Goal: Navigation & Orientation: Find specific page/section

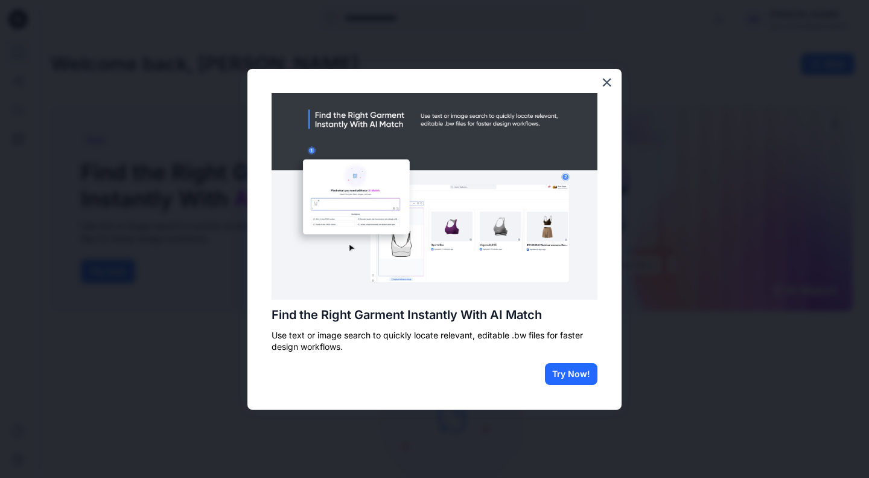
click at [604, 87] on button "×" at bounding box center [606, 81] width 11 height 19
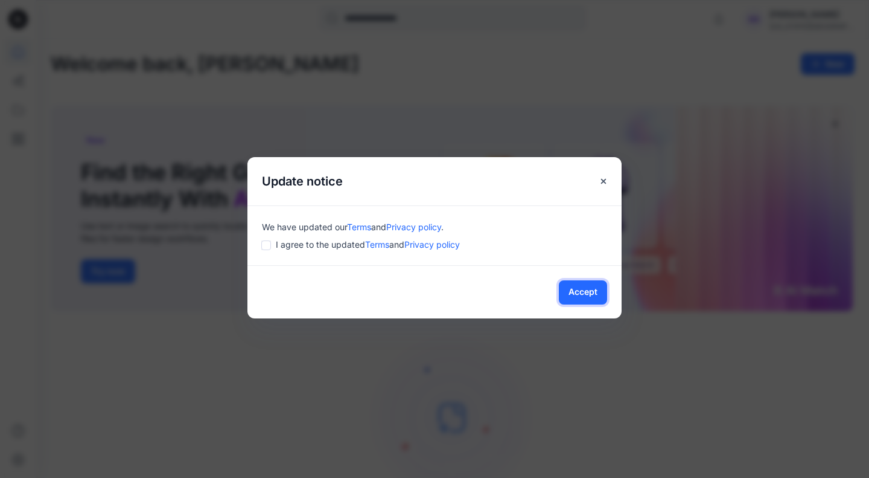
click at [580, 288] on button "Accept" at bounding box center [583, 292] width 48 height 24
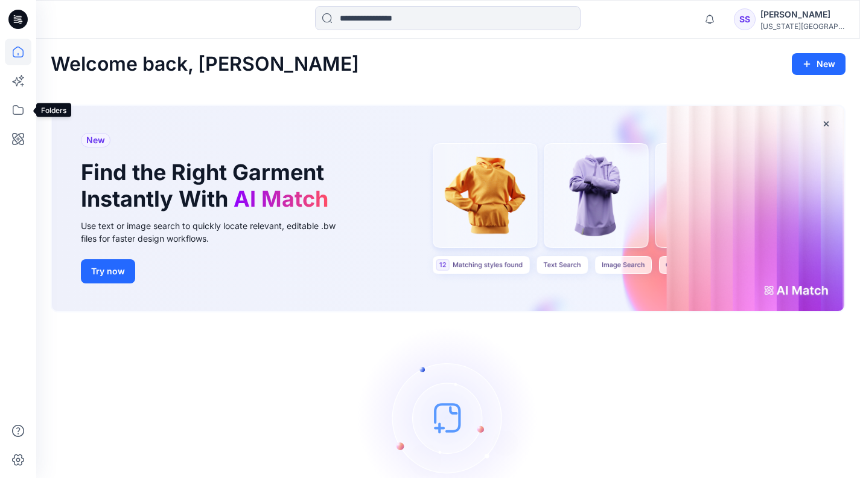
click at [14, 121] on icon at bounding box center [18, 110] width 27 height 27
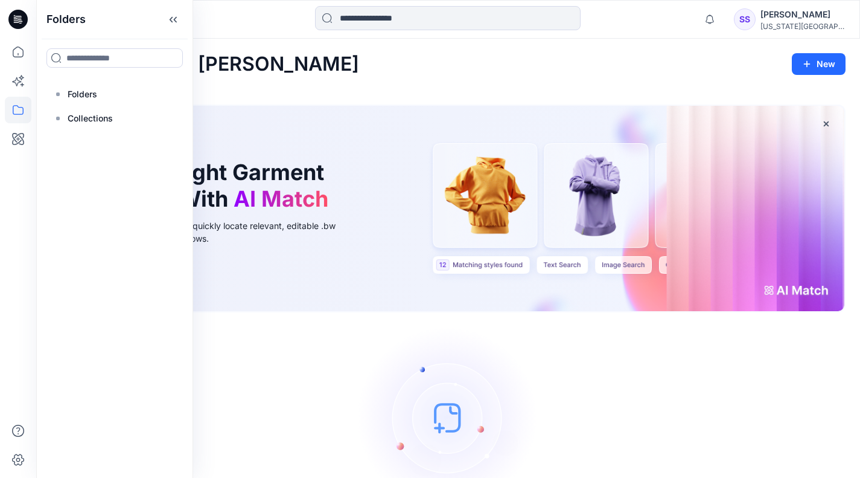
click at [69, 94] on p "Folders" at bounding box center [83, 94] width 30 height 14
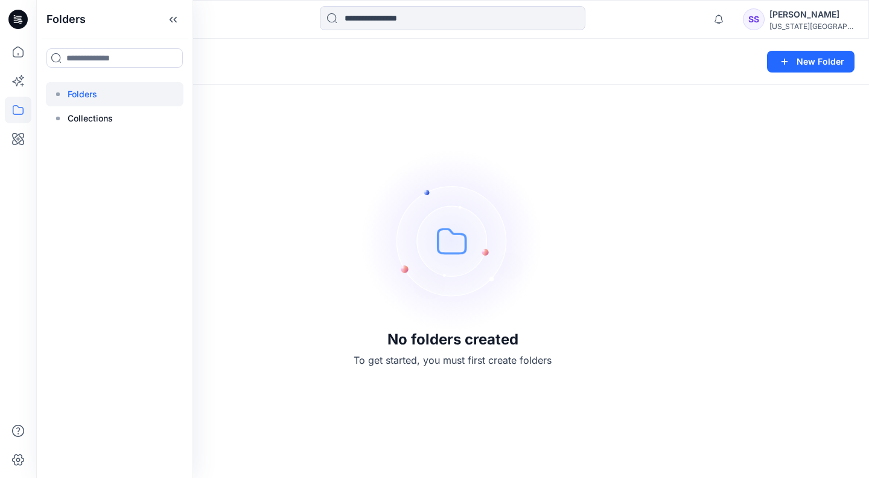
click at [75, 118] on p "Collections" at bounding box center [90, 118] width 45 height 14
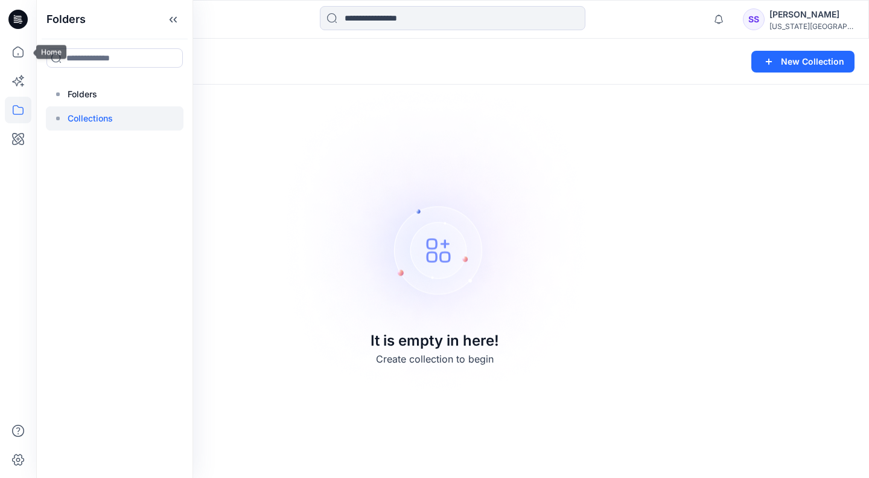
click at [25, 54] on icon at bounding box center [18, 52] width 27 height 27
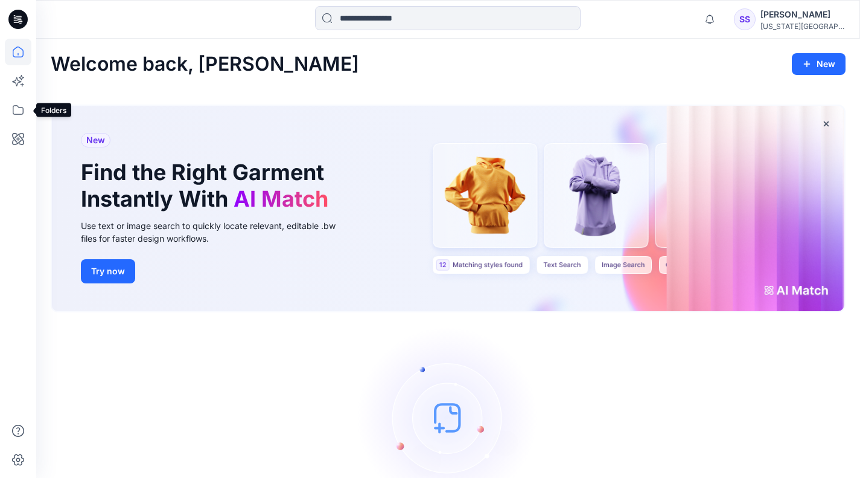
click at [19, 107] on icon at bounding box center [18, 110] width 11 height 10
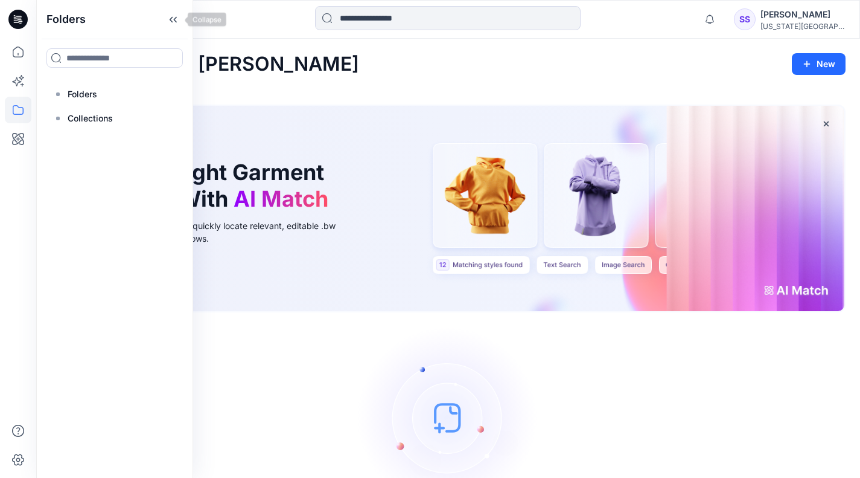
click at [171, 22] on icon at bounding box center [173, 20] width 19 height 20
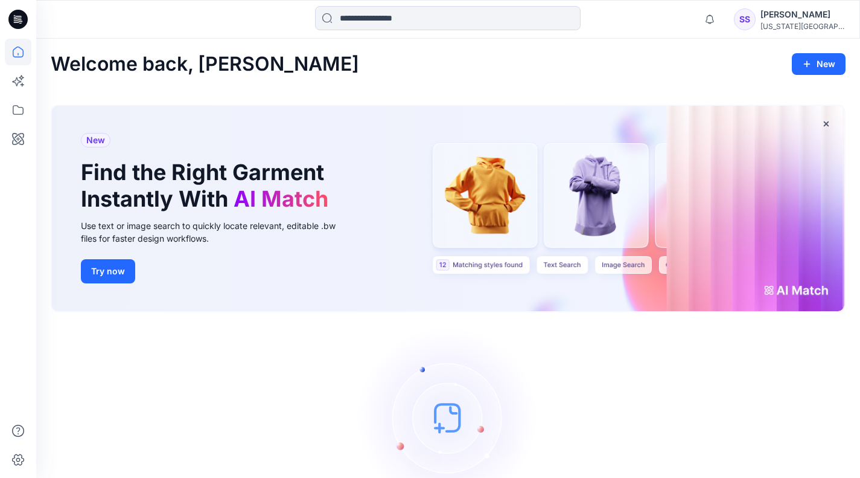
click at [14, 14] on icon at bounding box center [17, 19] width 19 height 19
click at [14, 107] on icon at bounding box center [18, 110] width 27 height 27
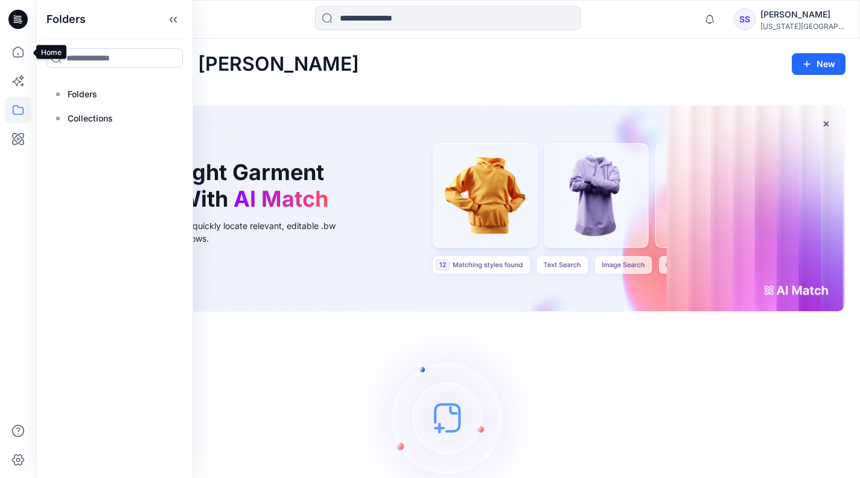
click at [13, 43] on icon at bounding box center [18, 52] width 27 height 27
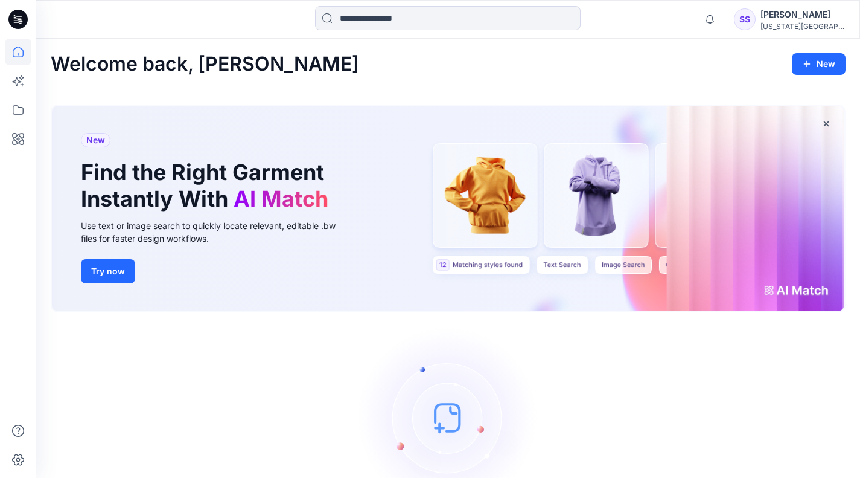
click at [13, 43] on icon at bounding box center [18, 52] width 27 height 27
click at [23, 148] on icon at bounding box center [18, 139] width 27 height 27
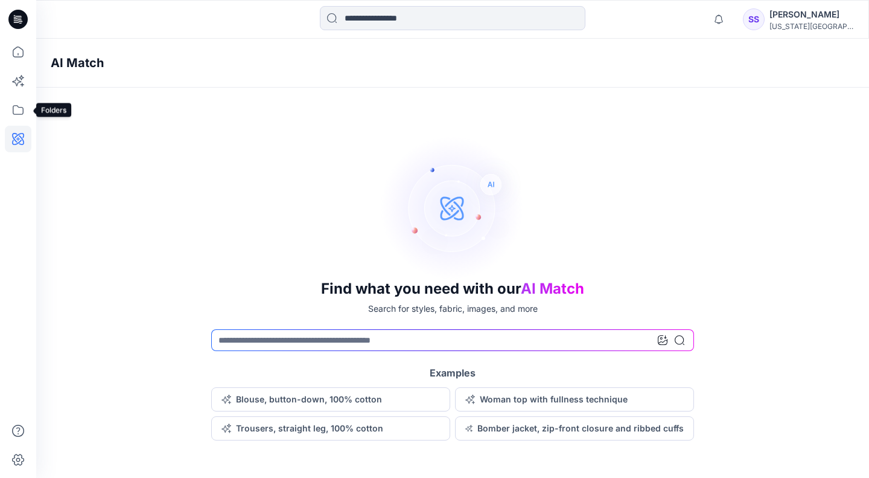
click at [12, 108] on icon at bounding box center [18, 110] width 27 height 27
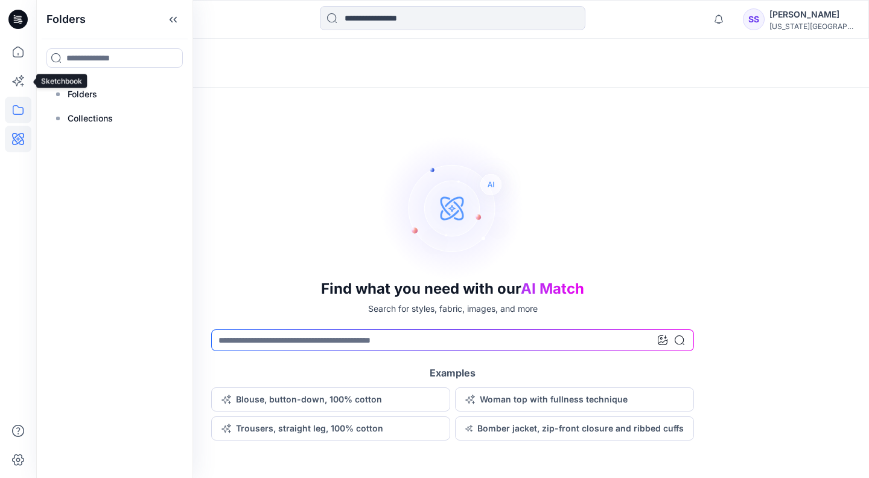
click at [25, 78] on icon at bounding box center [18, 81] width 27 height 27
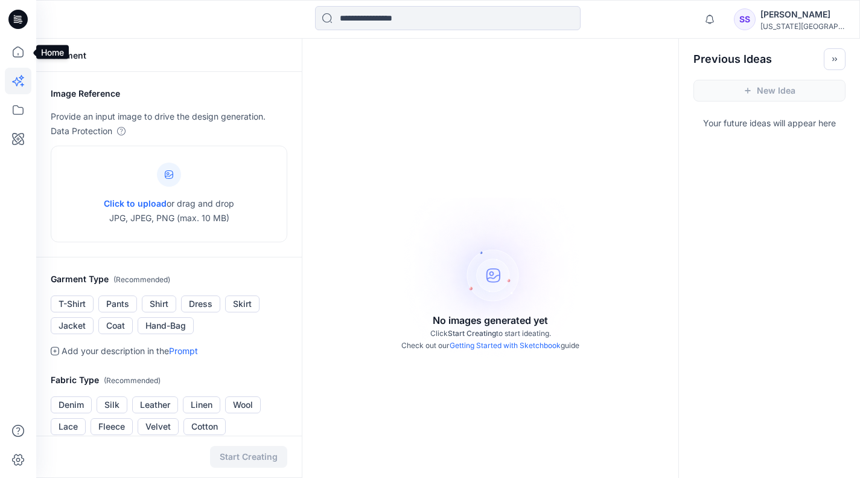
click at [18, 56] on icon at bounding box center [18, 52] width 27 height 27
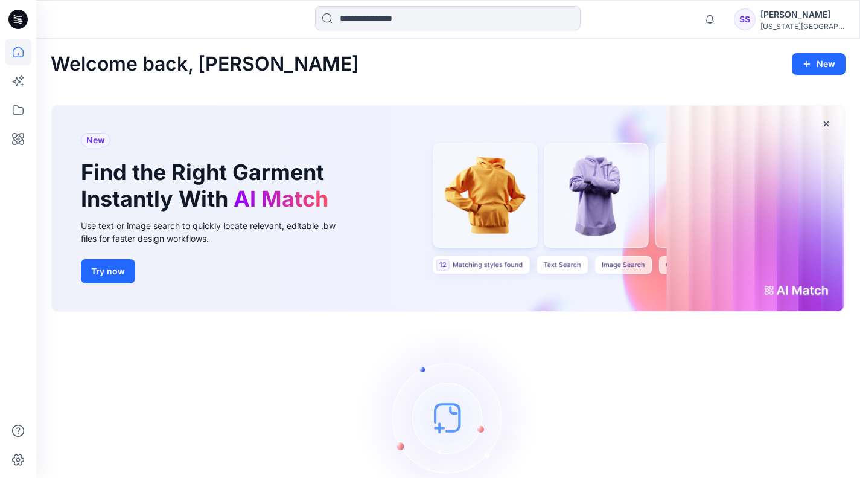
click at [7, 23] on div at bounding box center [18, 19] width 39 height 39
click at [17, 20] on icon at bounding box center [16, 20] width 4 height 1
click at [344, 19] on input at bounding box center [448, 18] width 266 height 24
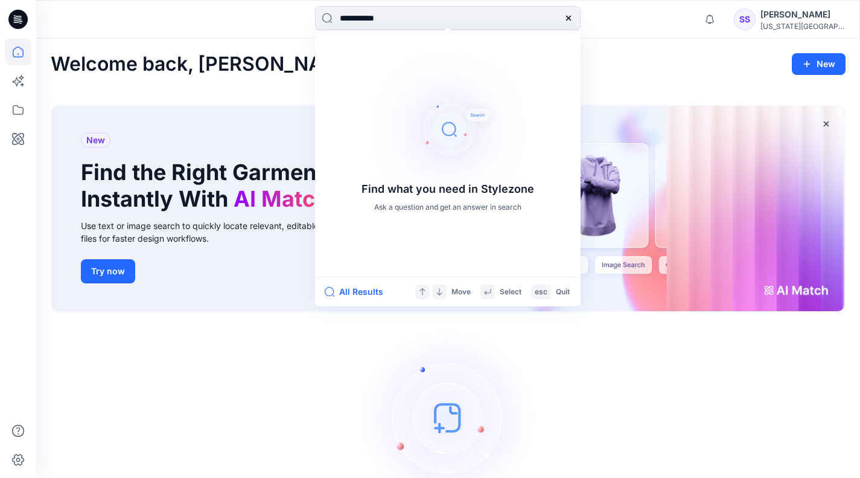
type input "**********"
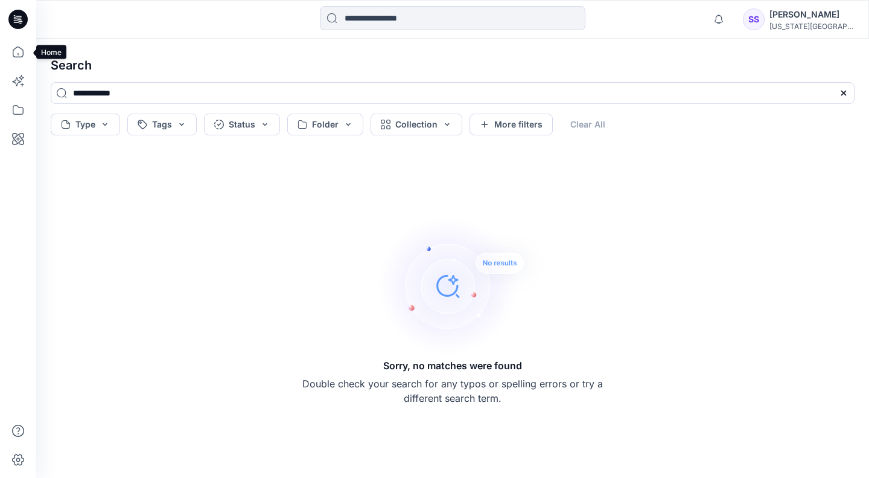
click at [20, 63] on icon at bounding box center [18, 52] width 27 height 27
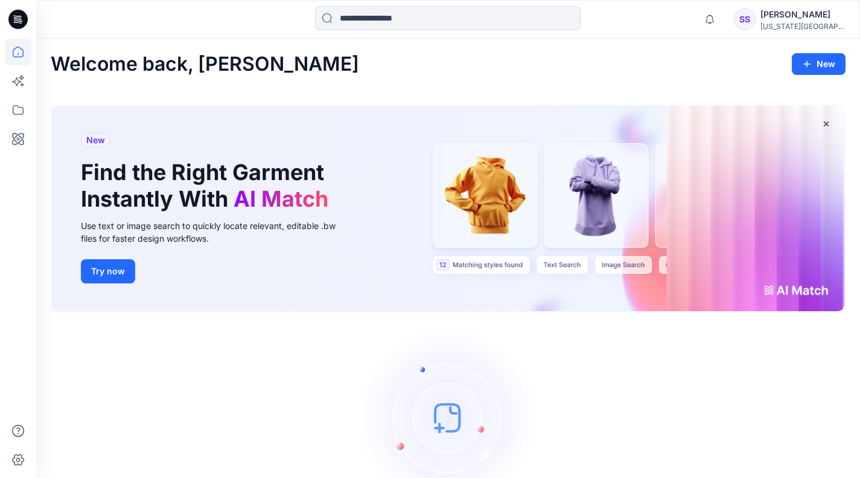
scroll to position [80, 0]
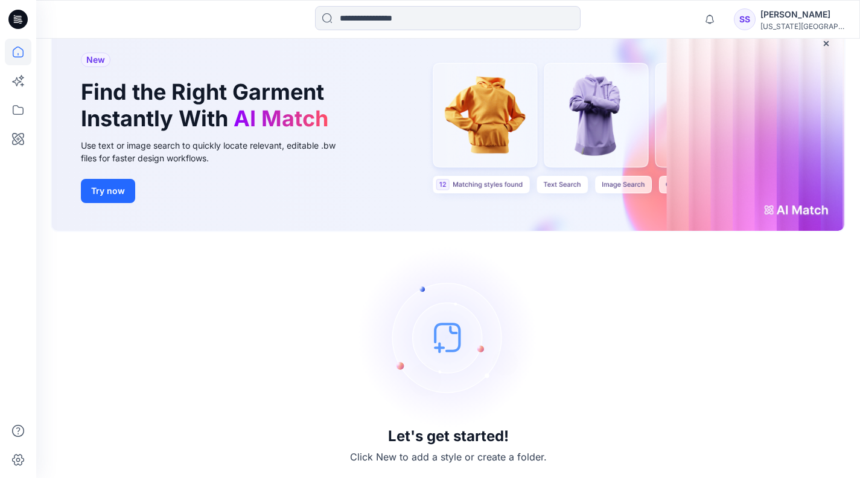
click at [438, 338] on img at bounding box center [448, 336] width 181 height 181
click at [826, 46] on icon "button" at bounding box center [827, 44] width 10 height 10
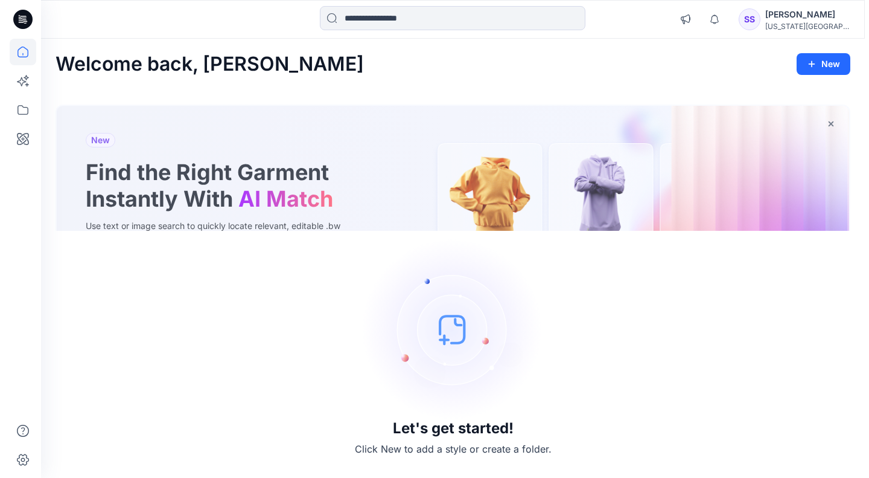
scroll to position [0, 0]
